Goal: Transaction & Acquisition: Purchase product/service

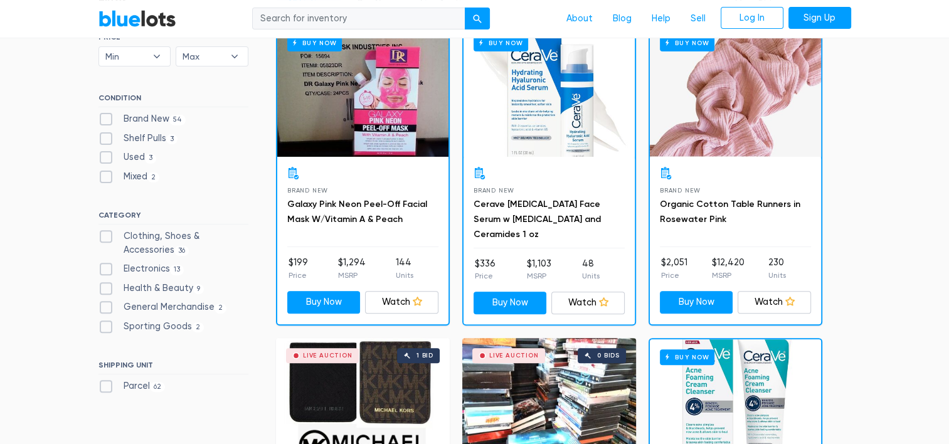
scroll to position [404, 0]
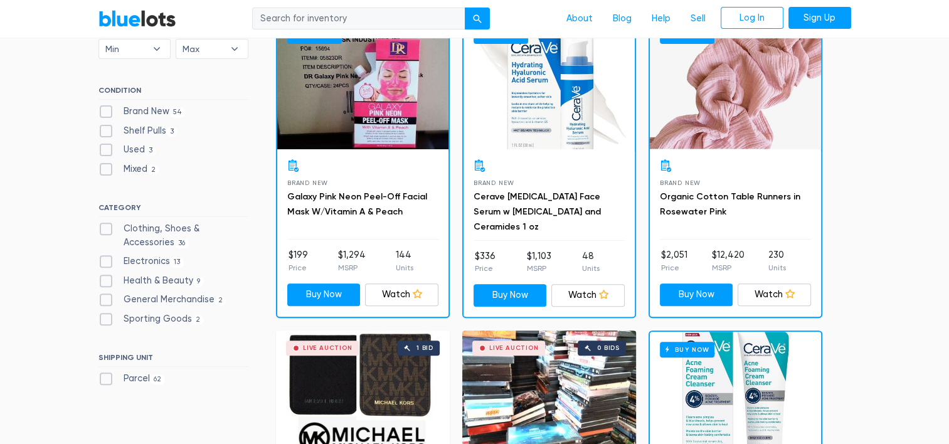
click at [106, 301] on label "General Merchandise 2" at bounding box center [162, 300] width 129 height 14
click at [106, 301] on Merchandise"] "General Merchandise 2" at bounding box center [102, 297] width 8 height 8
checkbox Merchandise"] "true"
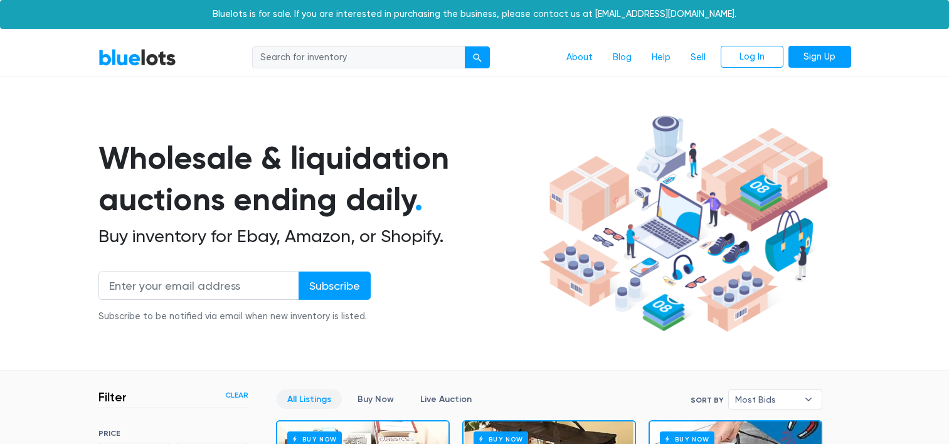
scroll to position [337, 0]
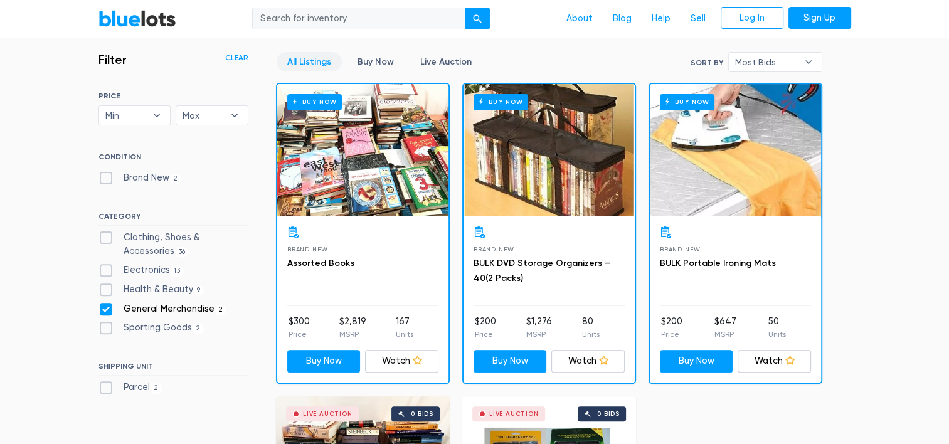
click at [106, 302] on label "General Merchandise 2" at bounding box center [162, 309] width 129 height 14
click at [106, 302] on Merchandise"] "General Merchandise 2" at bounding box center [102, 306] width 8 height 8
checkbox Merchandise"] "false"
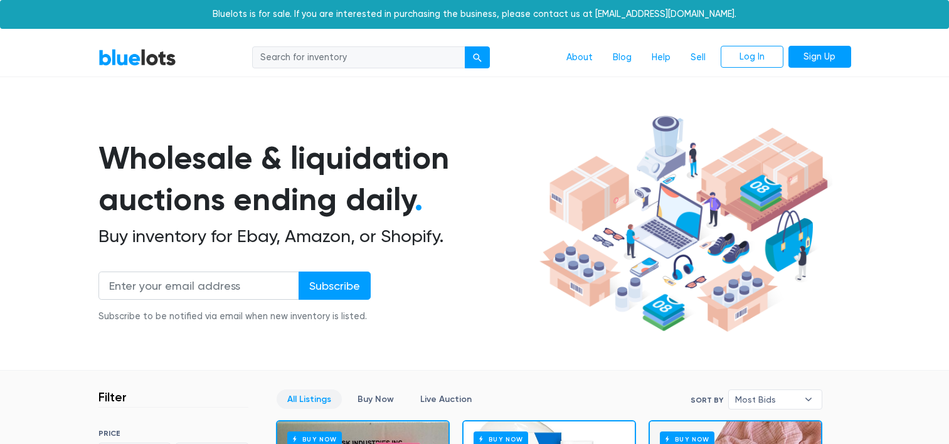
scroll to position [337, 0]
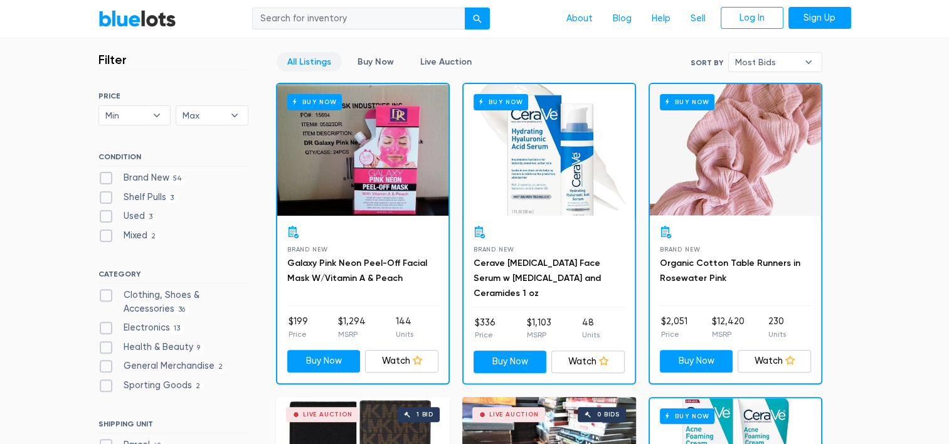
click at [107, 296] on label "Clothing, Shoes & Accessories 36" at bounding box center [173, 301] width 150 height 27
click at [107, 296] on Accessories"] "Clothing, Shoes & Accessories 36" at bounding box center [102, 292] width 8 height 8
checkbox Accessories"] "true"
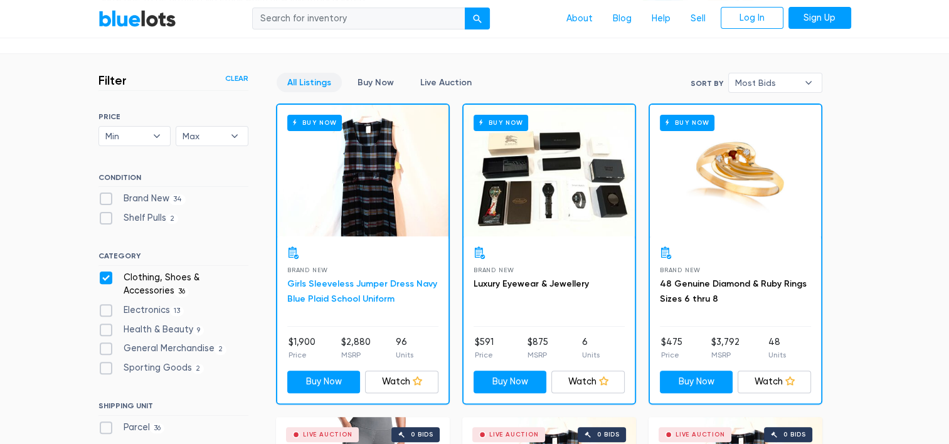
scroll to position [342, 0]
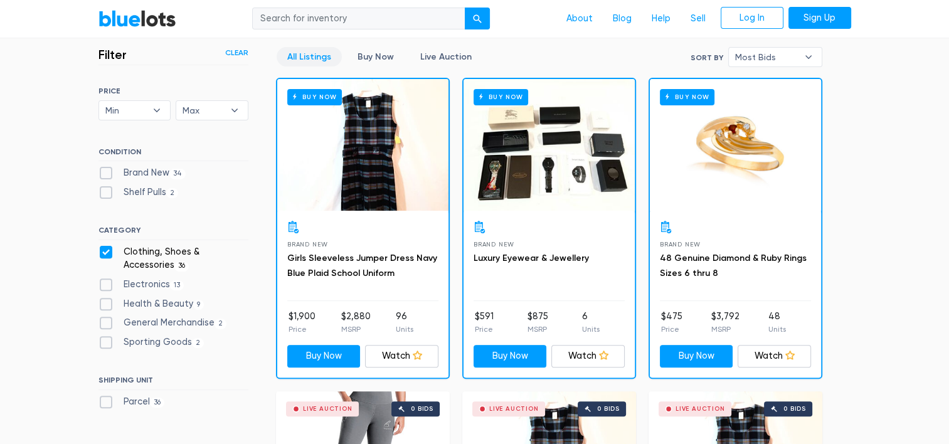
click at [105, 251] on label "Clothing, Shoes & Accessories 36" at bounding box center [173, 258] width 150 height 27
click at [105, 251] on Accessories"] "Clothing, Shoes & Accessories 36" at bounding box center [102, 249] width 8 height 8
checkbox Accessories"] "false"
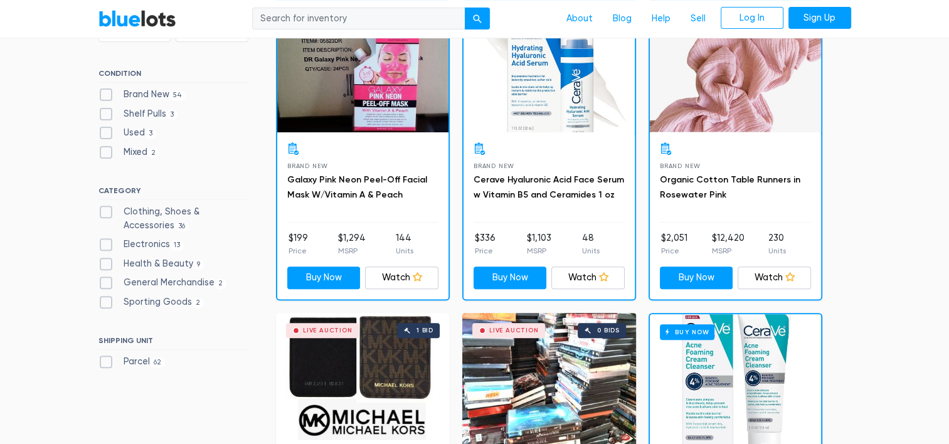
scroll to position [467, 0]
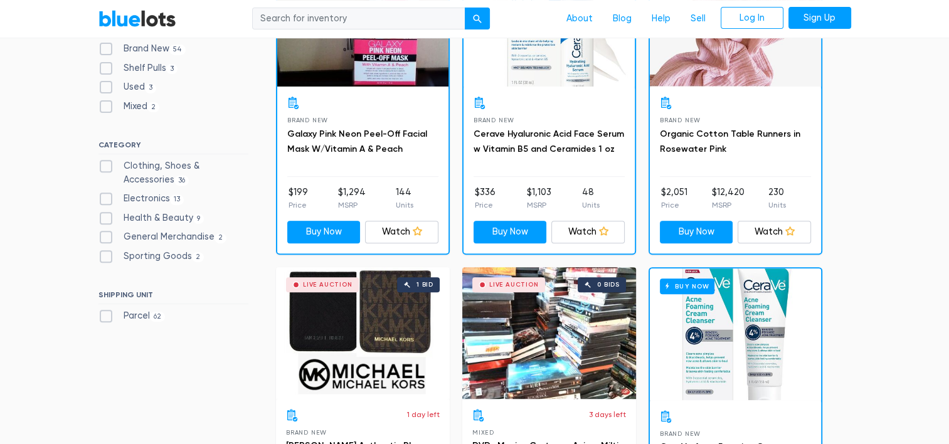
click at [105, 198] on label "Electronics 13" at bounding box center [141, 199] width 86 height 14
click at [105, 198] on input "Electronics 13" at bounding box center [102, 196] width 8 height 8
checkbox input "true"
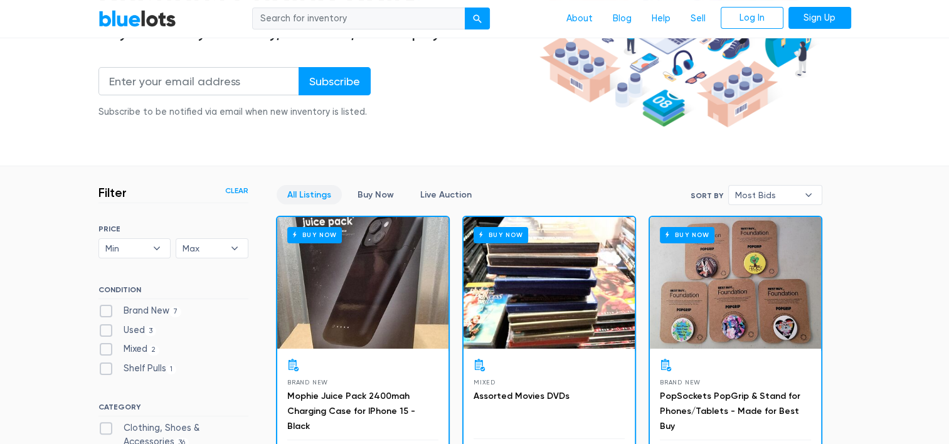
scroll to position [208, 0]
